Goal: Find specific page/section: Find specific page/section

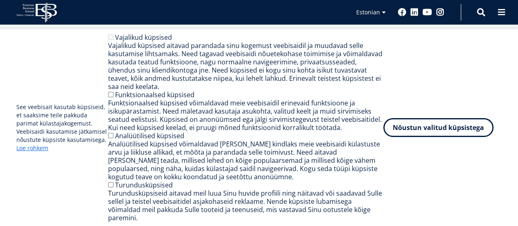
scroll to position [384, 0]
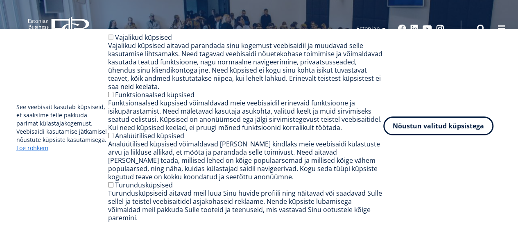
click at [417, 131] on button "Nõustun valitud küpsistega" at bounding box center [439, 125] width 110 height 19
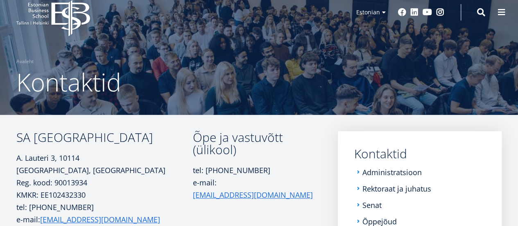
scroll to position [93, 0]
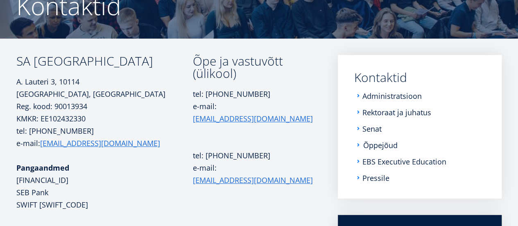
click at [375, 145] on link "Õppejõud" at bounding box center [381, 145] width 34 height 8
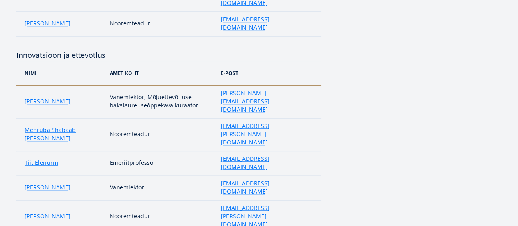
scroll to position [3, 0]
